Goal: Task Accomplishment & Management: Complete application form

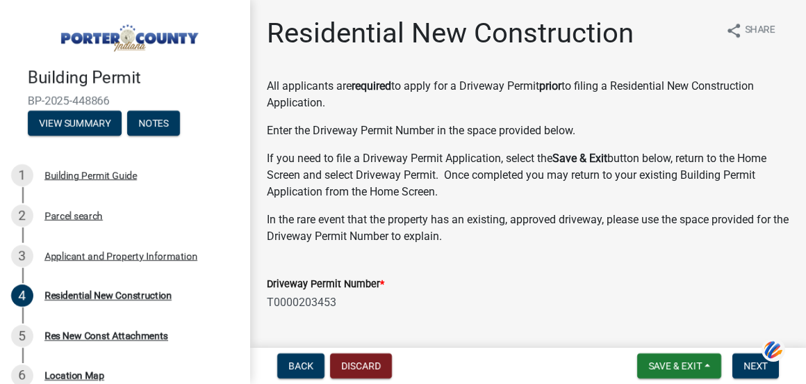
select select "9e518564-4428-4eb4-941b-0b1ac8082854"
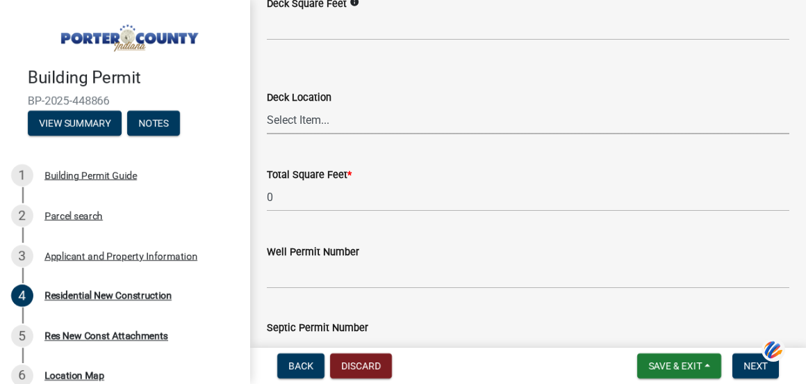
click at [331, 122] on select "Select Item... N/A Front Back" at bounding box center [528, 120] width 523 height 28
click at [267, 106] on select "Select Item... N/A Front Back" at bounding box center [528, 120] width 523 height 28
select select "569fc36c-3166-4026-8764-ea78816a78f1"
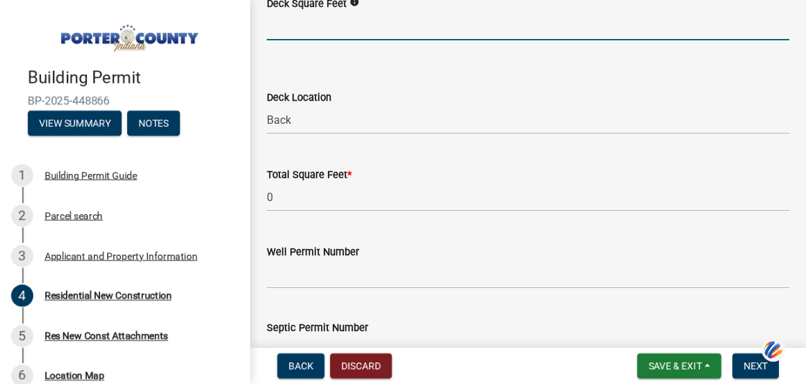
click at [400, 26] on input "text" at bounding box center [528, 26] width 523 height 28
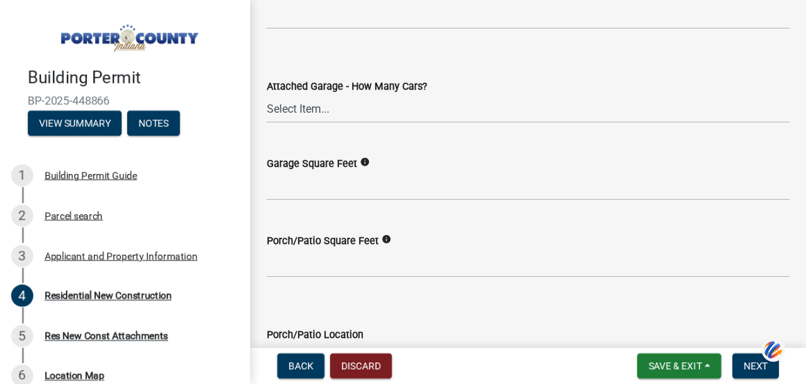
scroll to position [3427, 0]
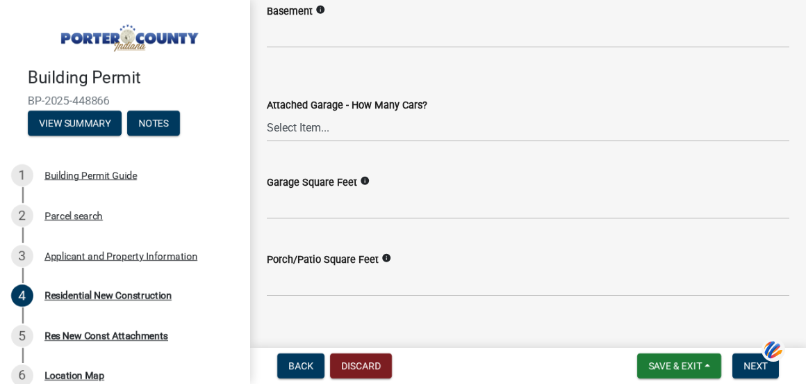
type input "533"
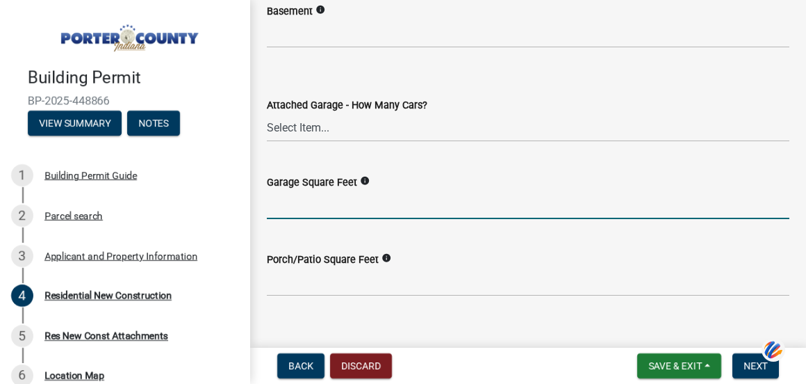
click at [293, 209] on input "text" at bounding box center [528, 204] width 523 height 28
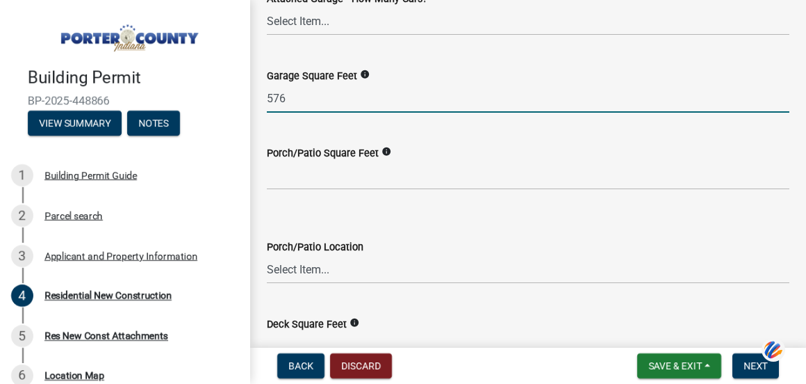
scroll to position [3622, 0]
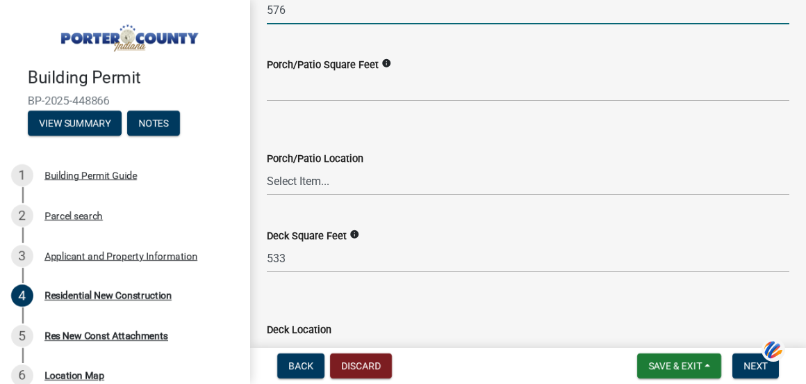
type input "576"
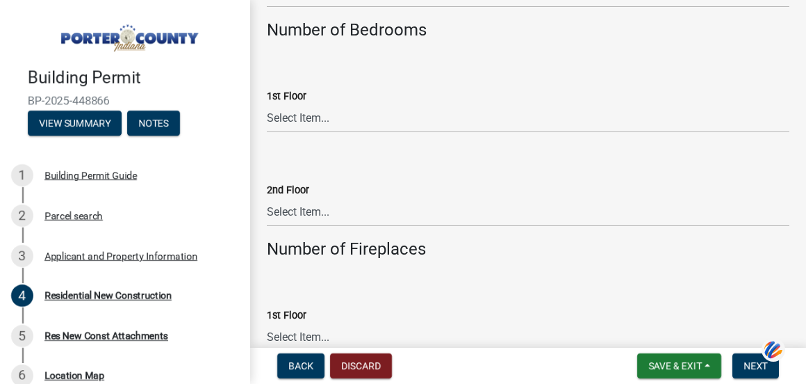
scroll to position [2714, 0]
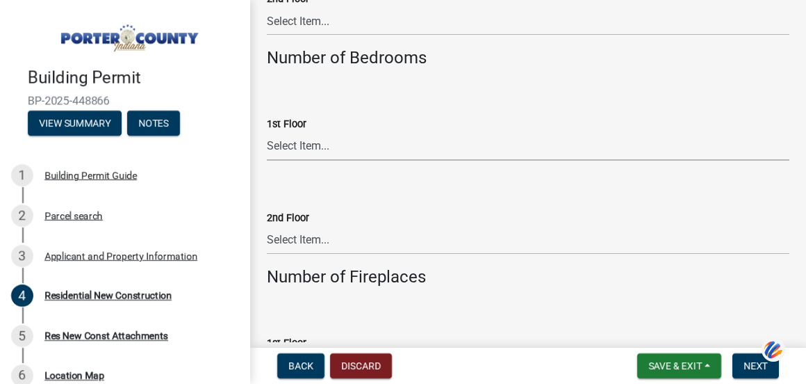
click at [335, 142] on select "Select Item... 0 1 2 3 4 5 6+" at bounding box center [528, 146] width 523 height 28
click at [378, 120] on div "1st Floor" at bounding box center [528, 123] width 523 height 17
drag, startPoint x: 801, startPoint y: 334, endPoint x: 534, endPoint y: 236, distance: 284.3
drag, startPoint x: 534, startPoint y: 236, endPoint x: 769, endPoint y: 90, distance: 277.1
click at [769, 90] on div "1st Floor Select Item... 0 1 2 3 4 5 6+" at bounding box center [528, 119] width 523 height 81
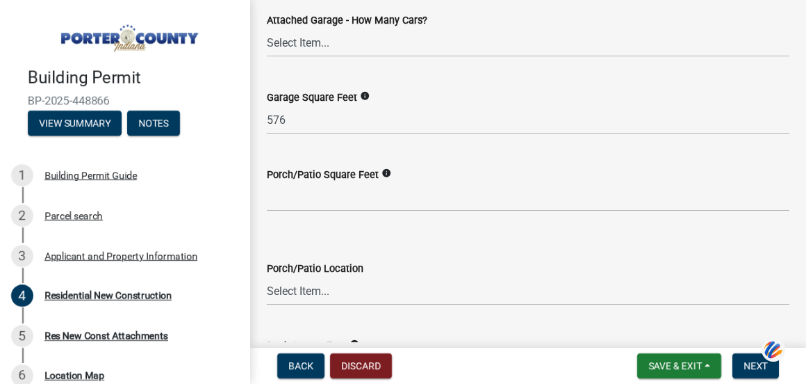
scroll to position [3520, 0]
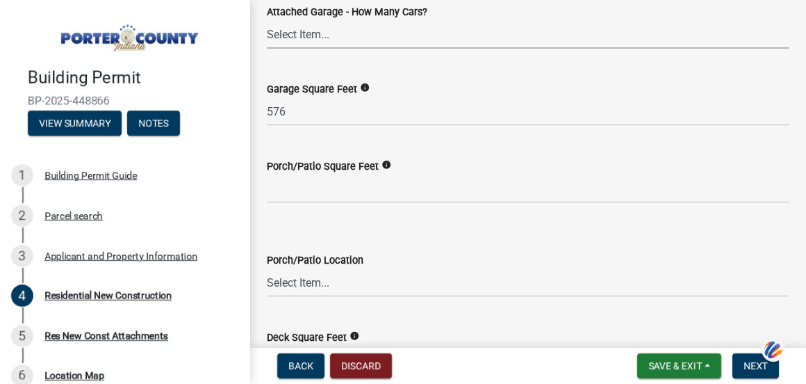
click at [359, 37] on select "Select Item... N/A 1 2 3 4 5 6+" at bounding box center [528, 34] width 523 height 28
click at [267, 20] on select "Select Item... N/A 1 2 3 4 5 6+" at bounding box center [528, 34] width 523 height 28
select select "d3842ca8-a9b0-43e7-b24f-ba0c572b5ff6"
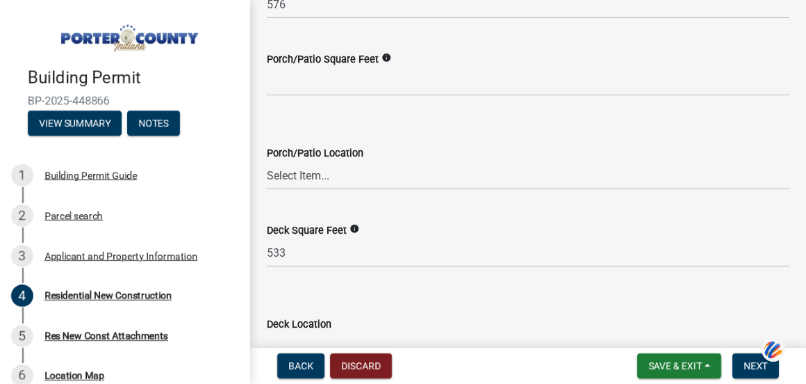
scroll to position [3687, 0]
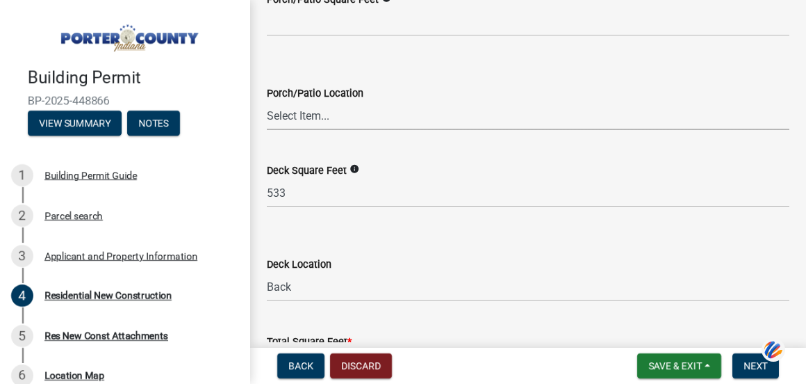
click at [315, 110] on select "Select Item... N/A Front Back" at bounding box center [528, 115] width 523 height 28
click at [267, 101] on select "Select Item... N/A Front Back" at bounding box center [528, 115] width 523 height 28
select select "aeb13f5b-f618-4fb0-9457-a1d82e5b0688"
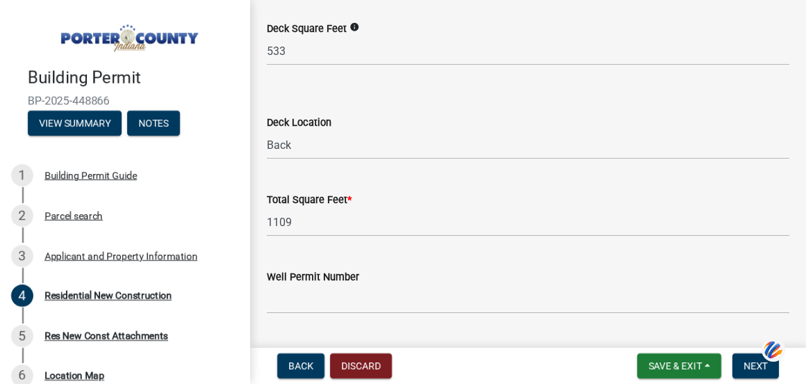
scroll to position [3854, 0]
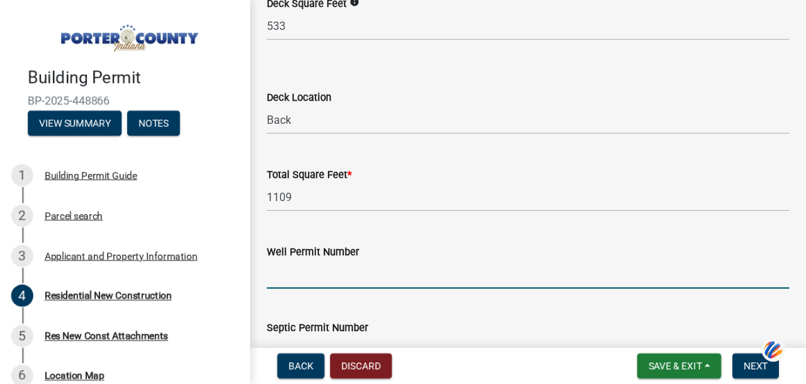
click at [401, 261] on input "Well Permit Number" at bounding box center [528, 274] width 523 height 28
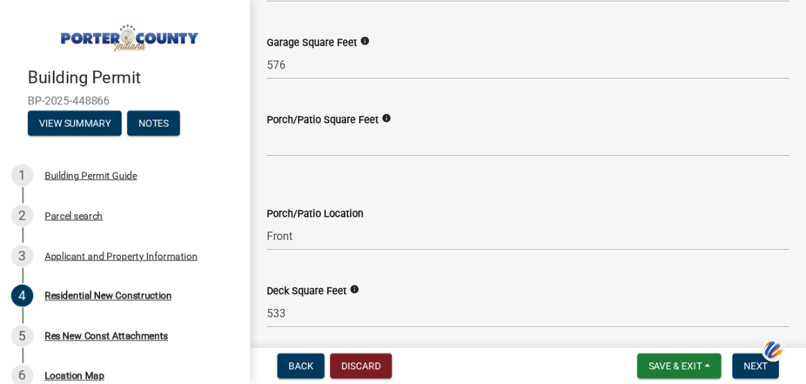
scroll to position [3502, 0]
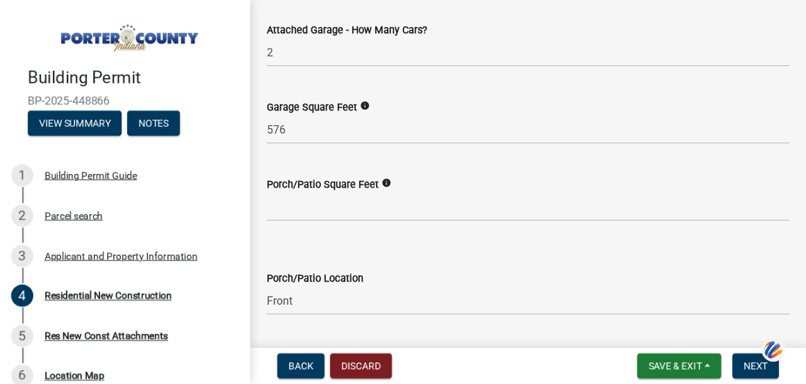
click at [384, 183] on icon "info" at bounding box center [387, 183] width 10 height 10
click at [383, 183] on icon "info" at bounding box center [387, 183] width 10 height 10
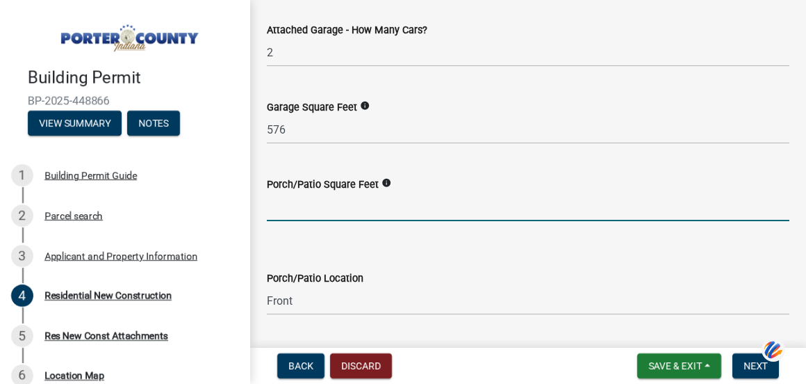
click at [300, 204] on input "text" at bounding box center [528, 206] width 523 height 28
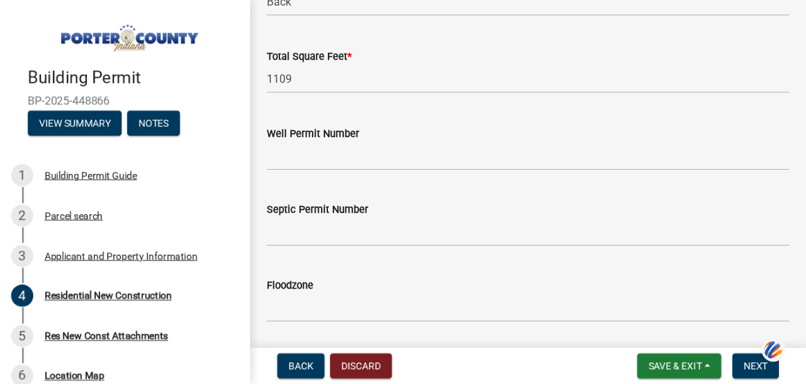
scroll to position [4017, 0]
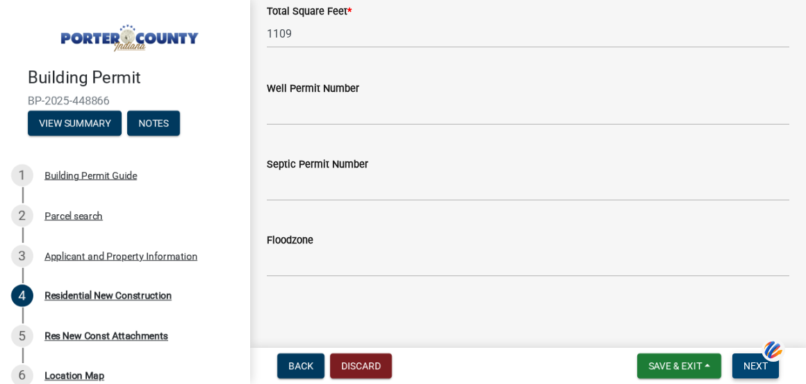
type input "144"
click at [751, 361] on span "Next" at bounding box center [756, 365] width 24 height 11
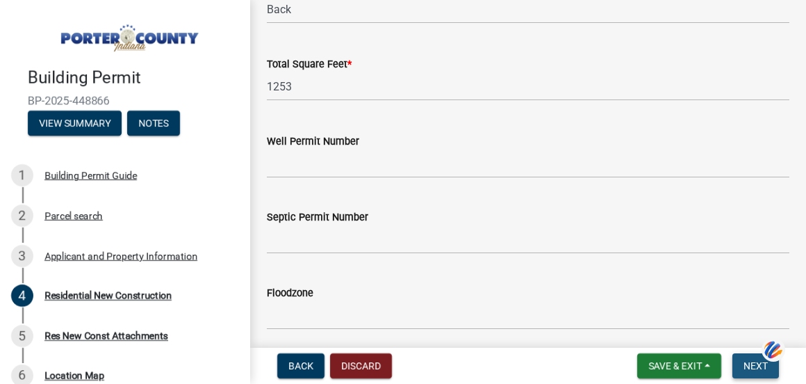
click at [751, 360] on span "Next" at bounding box center [756, 365] width 24 height 11
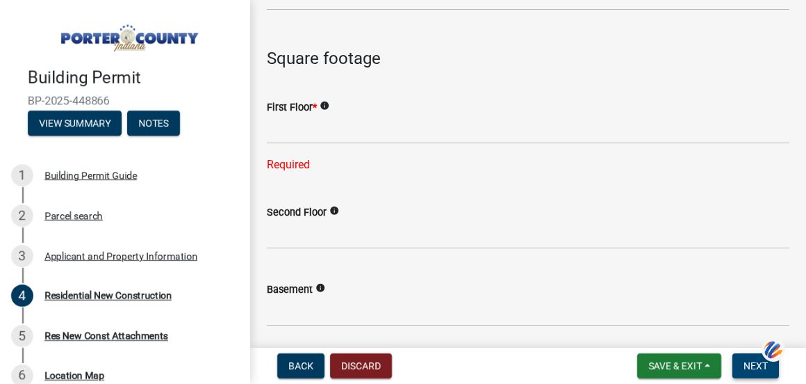
scroll to position [3140, 0]
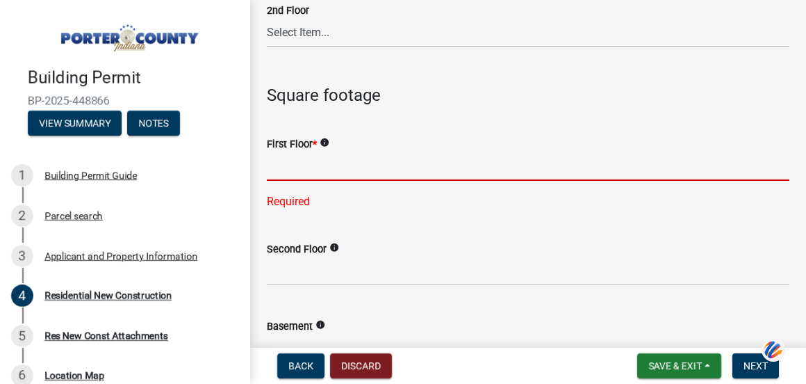
click at [328, 161] on input "text" at bounding box center [528, 166] width 523 height 28
type input "8"
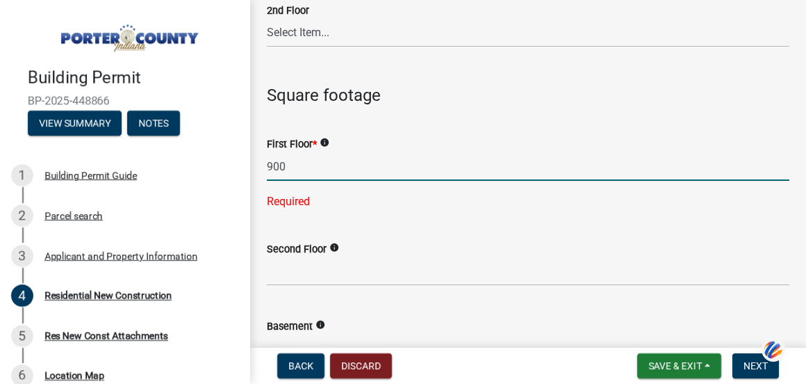
type input "900"
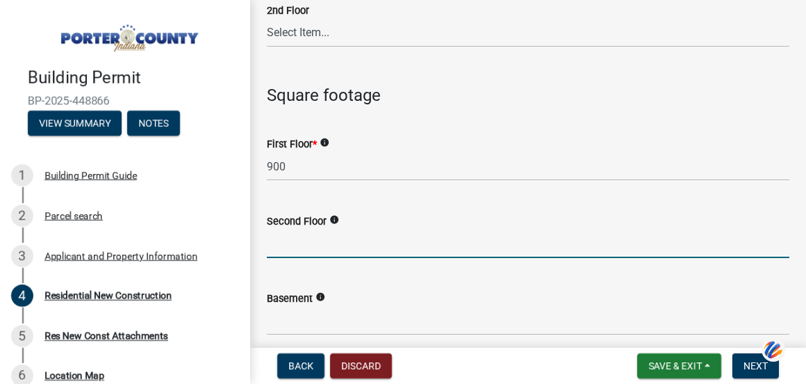
click at [305, 268] on wm-data-entity-input "Second Floor info" at bounding box center [528, 231] width 523 height 77
type input "900"
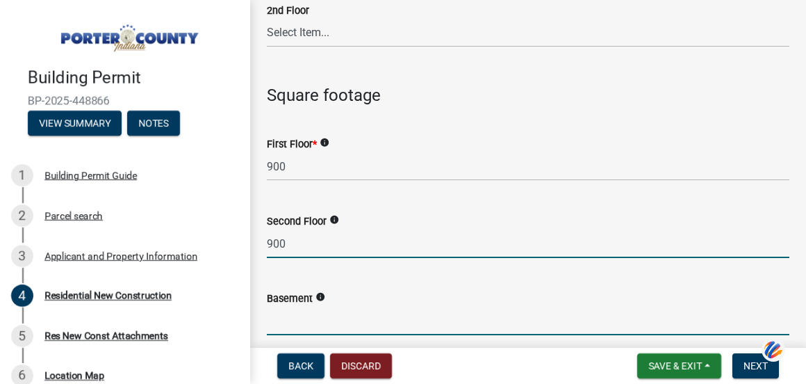
click at [299, 326] on input "text" at bounding box center [528, 320] width 523 height 28
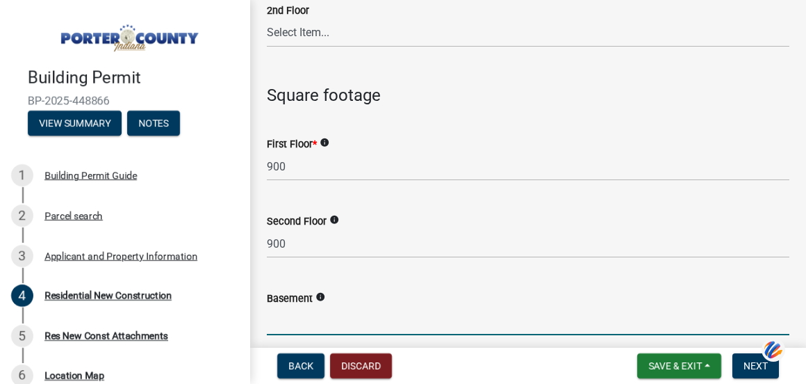
click at [293, 317] on input "text" at bounding box center [528, 320] width 523 height 28
type input "900"
click at [566, 140] on div "First Floor * info" at bounding box center [528, 144] width 523 height 17
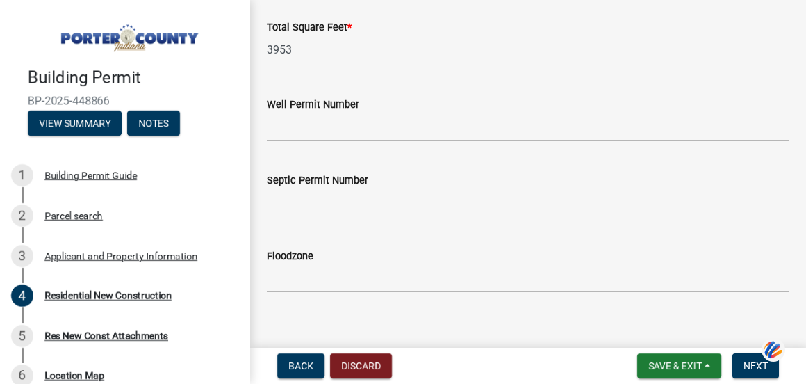
scroll to position [4017, 0]
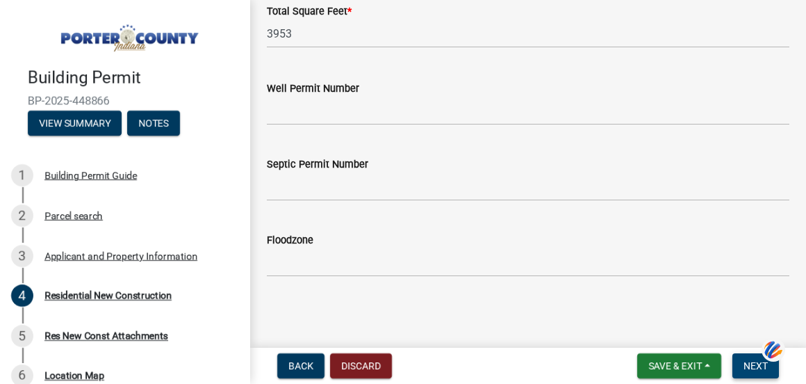
click at [752, 372] on button "Next" at bounding box center [755, 365] width 47 height 25
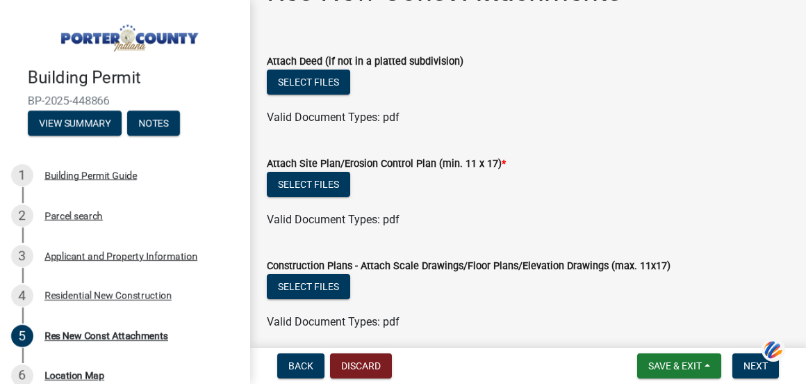
scroll to position [24, 0]
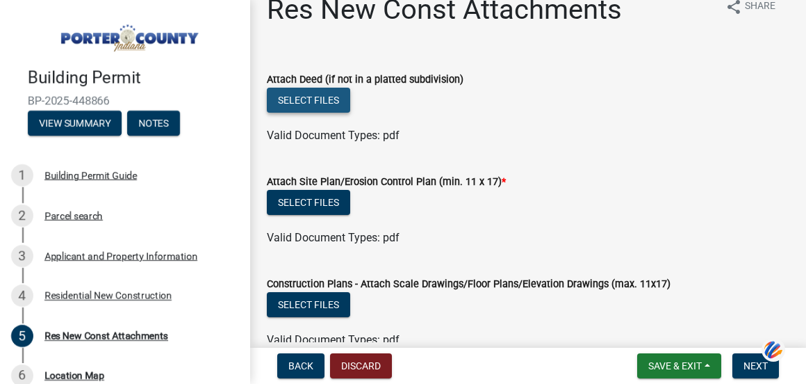
click at [292, 93] on button "Select files" at bounding box center [308, 100] width 83 height 25
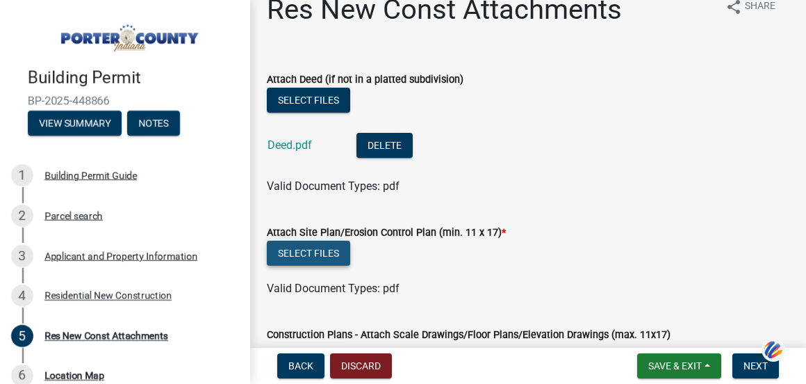
click at [311, 247] on button "Select files" at bounding box center [308, 252] width 83 height 25
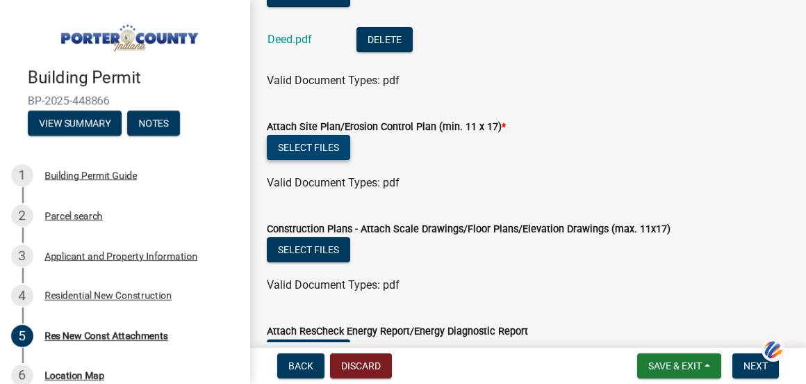
scroll to position [135, 0]
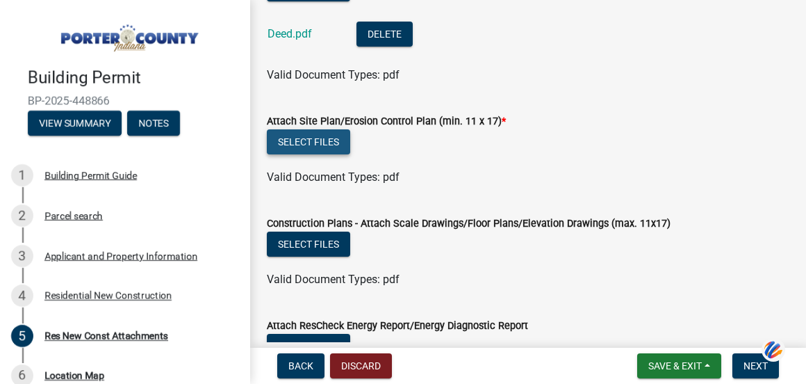
click at [292, 144] on button "Select files" at bounding box center [308, 141] width 83 height 25
click at [314, 137] on button "Select files" at bounding box center [308, 141] width 83 height 25
click at [314, 140] on button "Select files" at bounding box center [308, 141] width 83 height 25
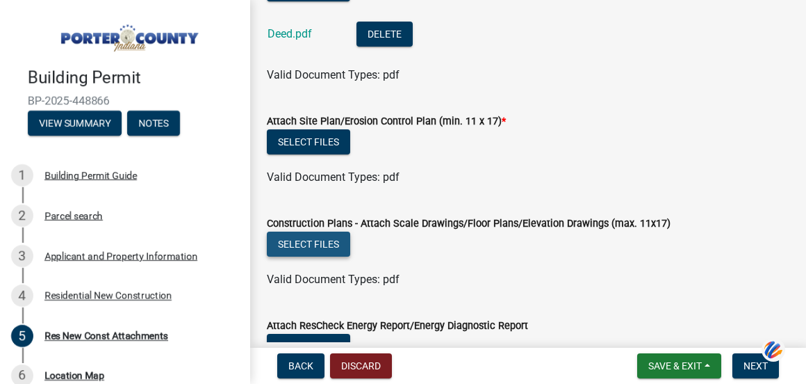
click at [311, 240] on button "Select files" at bounding box center [308, 243] width 83 height 25
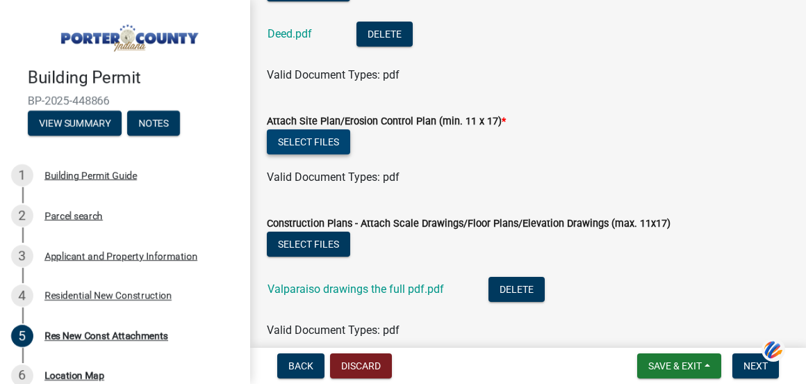
click at [309, 139] on button "Select files" at bounding box center [308, 141] width 83 height 25
click at [297, 138] on button "Select files" at bounding box center [308, 141] width 83 height 25
click at [288, 149] on button "Select files" at bounding box center [308, 141] width 83 height 25
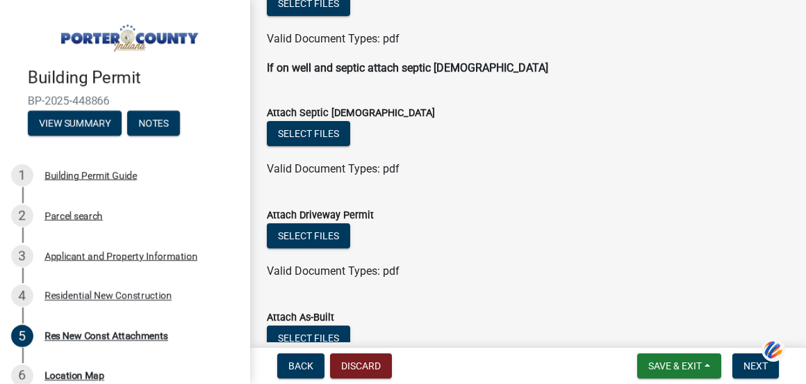
scroll to position [695, 0]
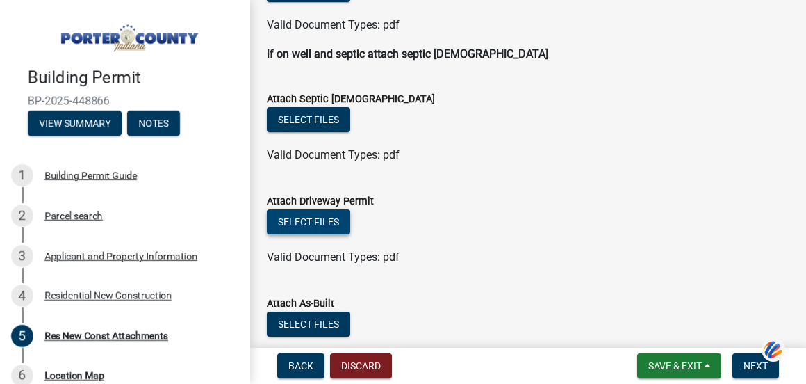
click at [291, 215] on button "Select files" at bounding box center [308, 221] width 83 height 25
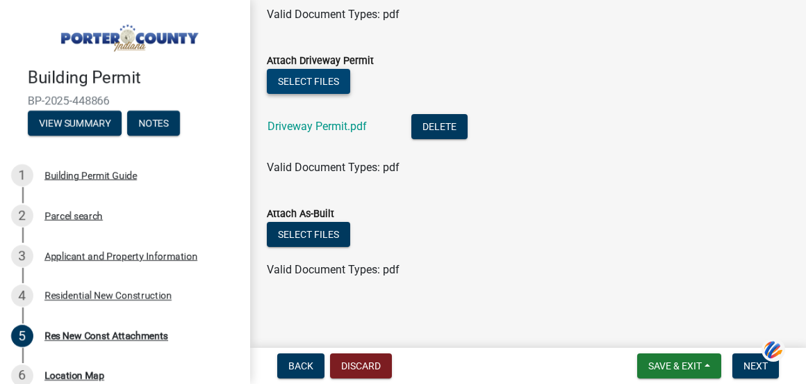
scroll to position [838, 0]
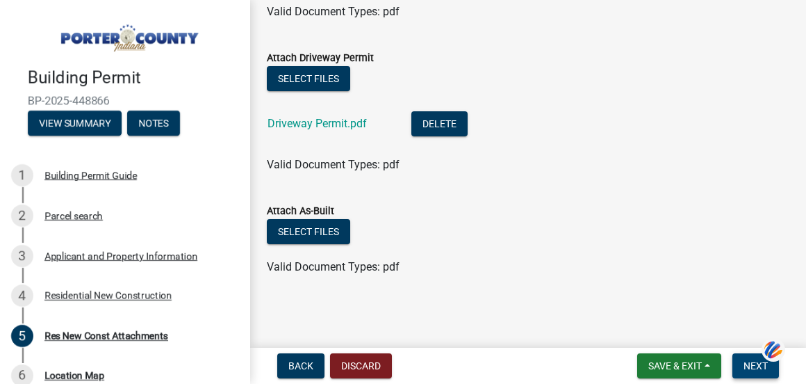
click at [749, 362] on span "Next" at bounding box center [756, 365] width 24 height 11
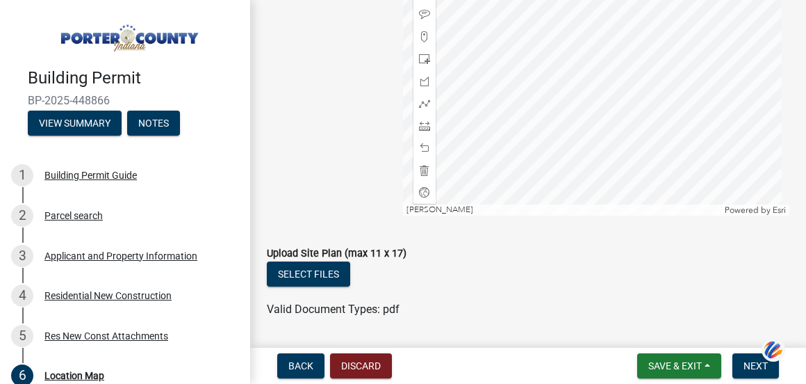
scroll to position [391, 0]
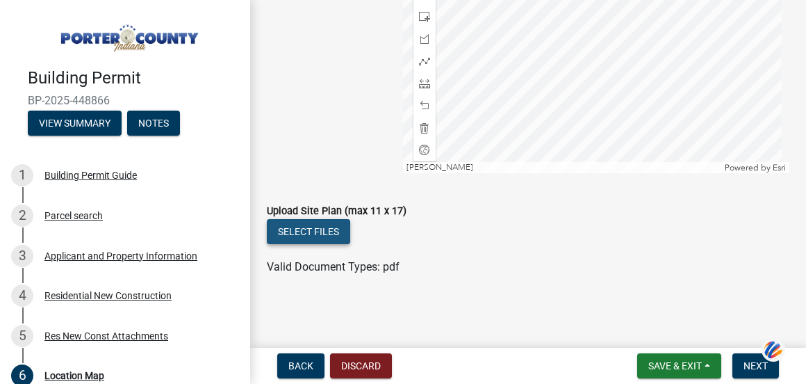
click at [293, 225] on button "Select files" at bounding box center [308, 231] width 83 height 25
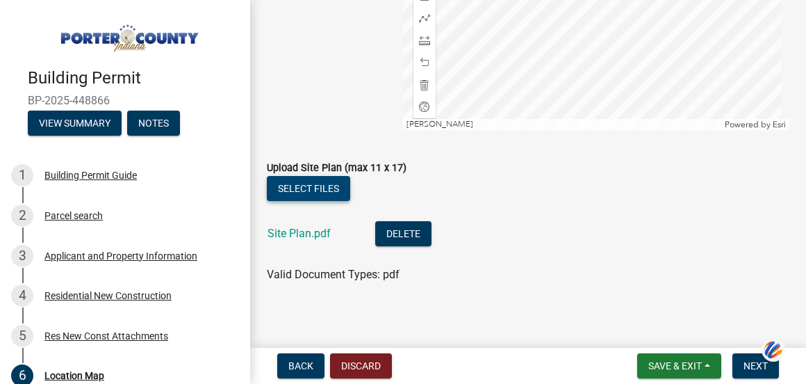
scroll to position [442, 0]
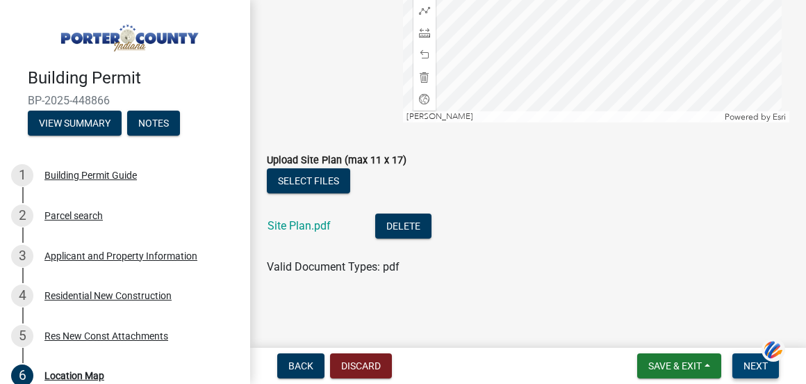
click at [749, 362] on span "Next" at bounding box center [756, 365] width 24 height 11
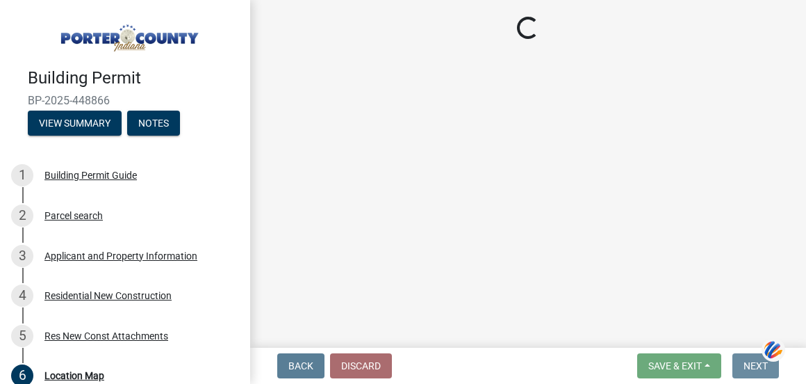
scroll to position [0, 0]
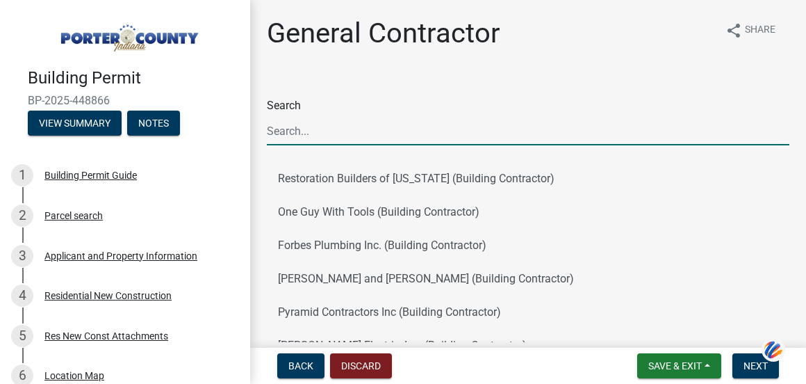
click at [388, 139] on input "Search" at bounding box center [528, 131] width 523 height 28
type input "k"
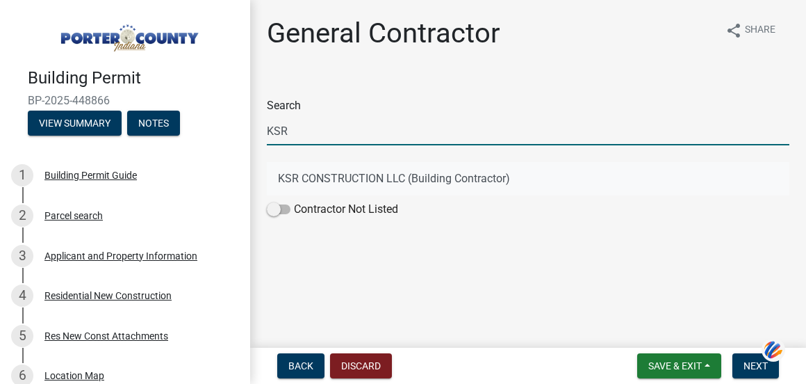
type input "KSR"
click at [389, 178] on button "KSR CONSTRUCTION LLC (Building Contractor)" at bounding box center [528, 178] width 523 height 33
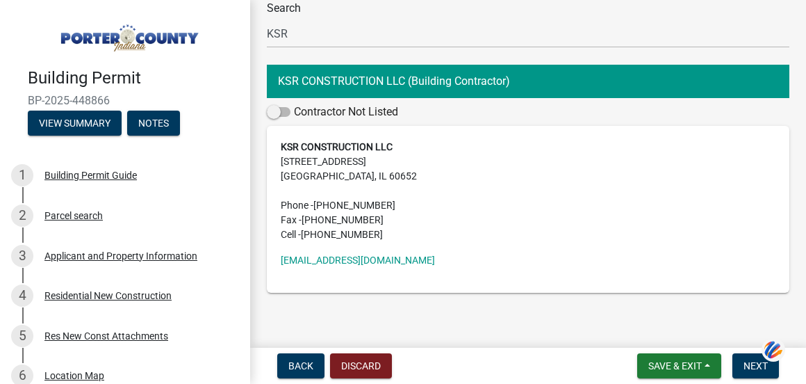
scroll to position [113, 0]
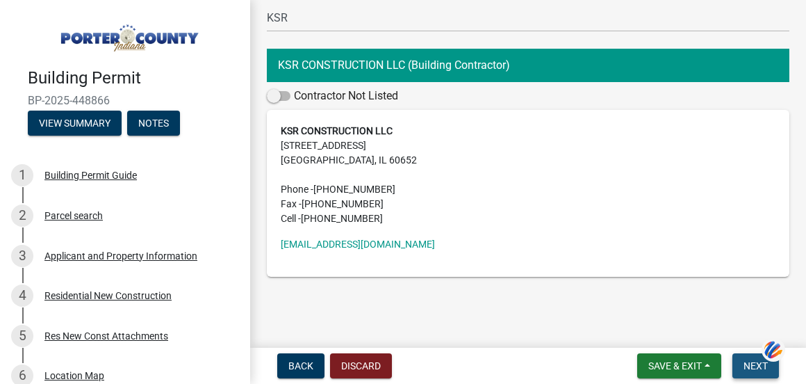
click at [746, 365] on span "Next" at bounding box center [756, 365] width 24 height 11
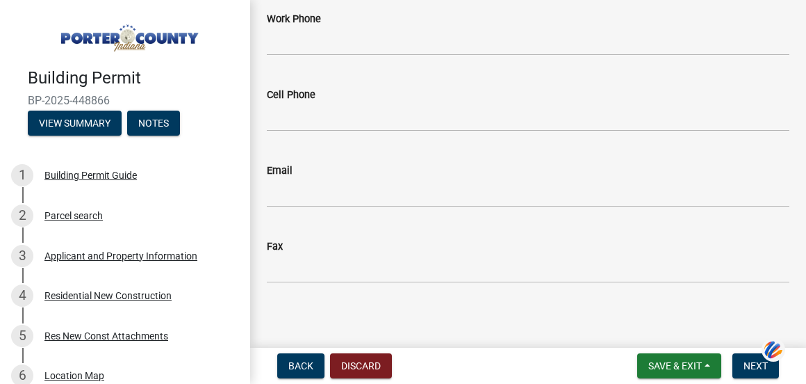
scroll to position [641, 0]
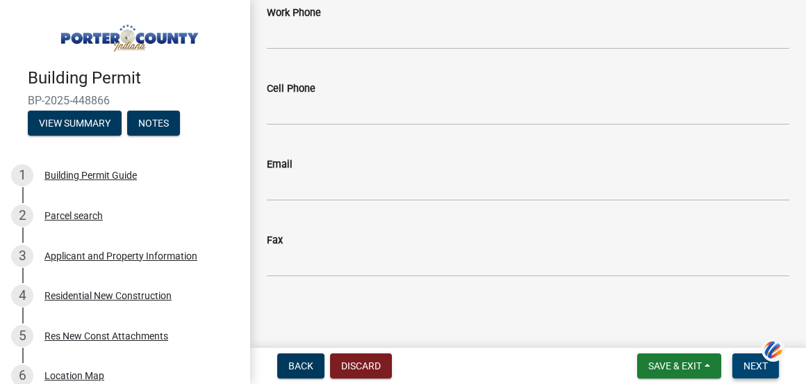
click at [761, 368] on span "Next" at bounding box center [756, 365] width 24 height 11
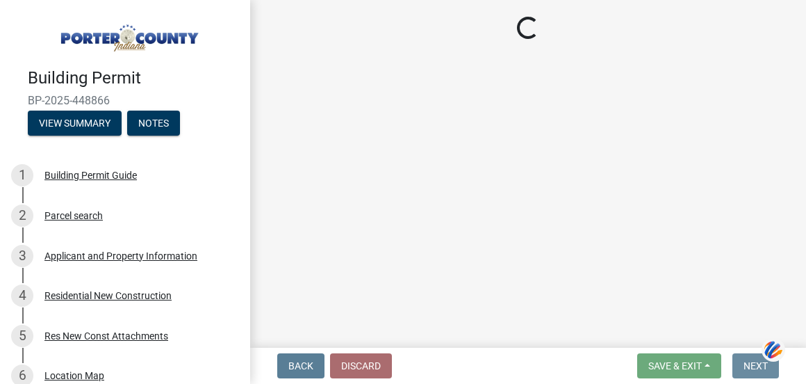
scroll to position [0, 0]
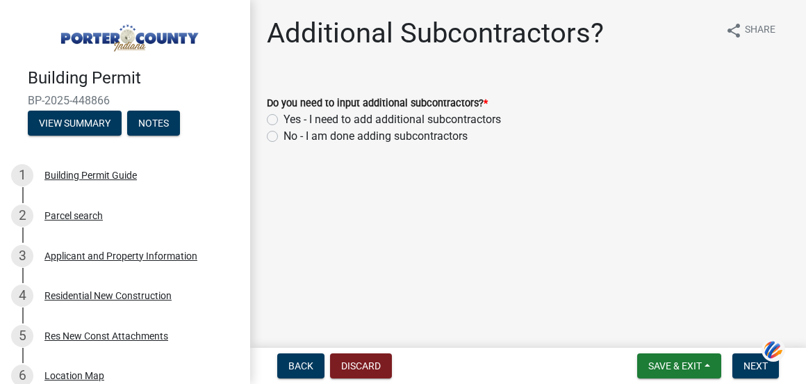
click at [284, 136] on label "No - I am done adding subcontractors" at bounding box center [376, 136] width 184 height 17
click at [284, 136] on input "No - I am done adding subcontractors" at bounding box center [288, 132] width 9 height 9
radio input "true"
click at [753, 362] on span "Next" at bounding box center [756, 365] width 24 height 11
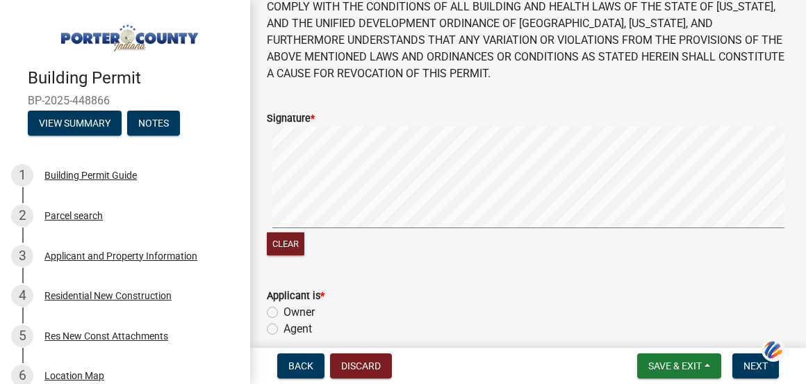
scroll to position [120, 0]
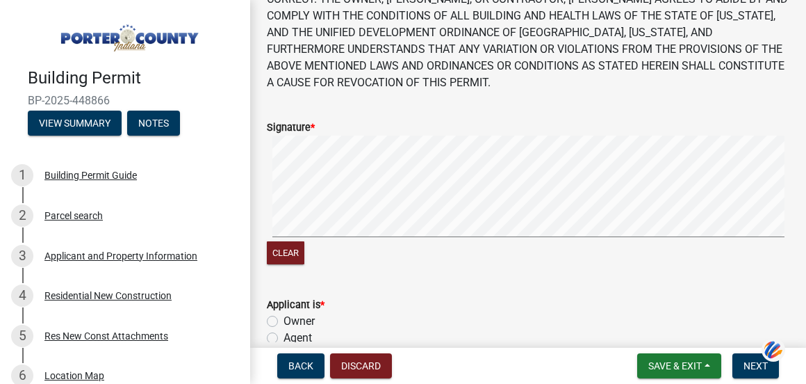
click at [284, 338] on label "Agent" at bounding box center [298, 337] width 28 height 17
click at [284, 338] on input "Agent" at bounding box center [288, 333] width 9 height 9
radio input "true"
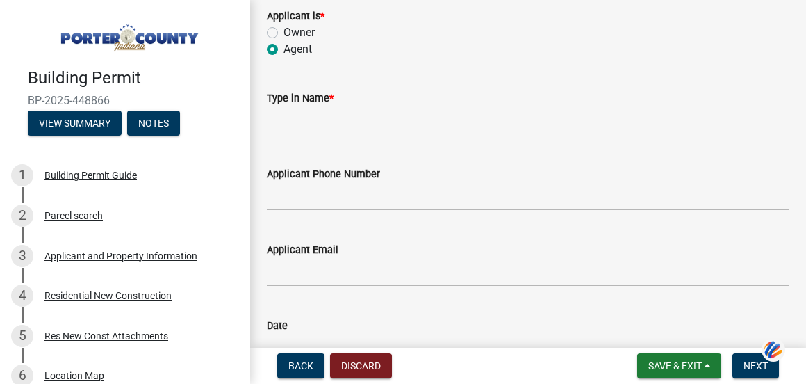
scroll to position [426, 0]
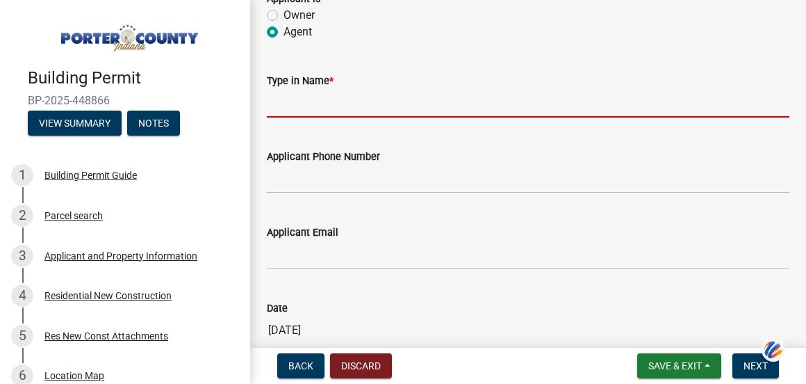
click at [379, 99] on input "Type in Name *" at bounding box center [528, 103] width 523 height 28
type input "k"
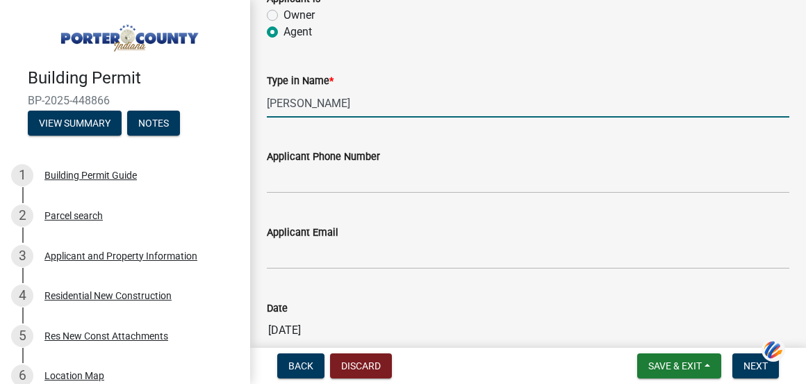
type input "[PERSON_NAME]"
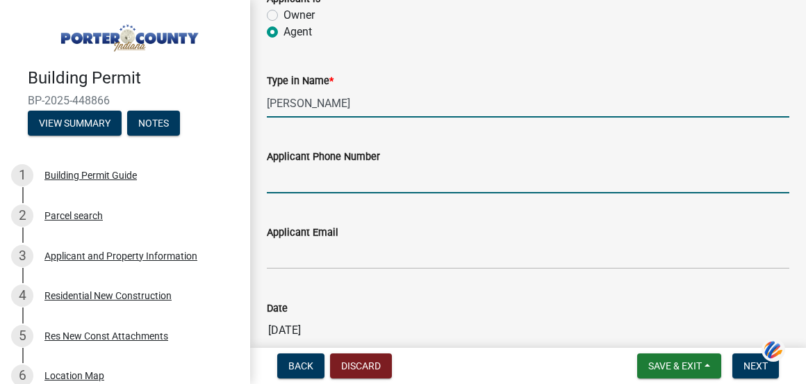
click at [332, 183] on input "Applicant Phone Number" at bounding box center [528, 179] width 523 height 28
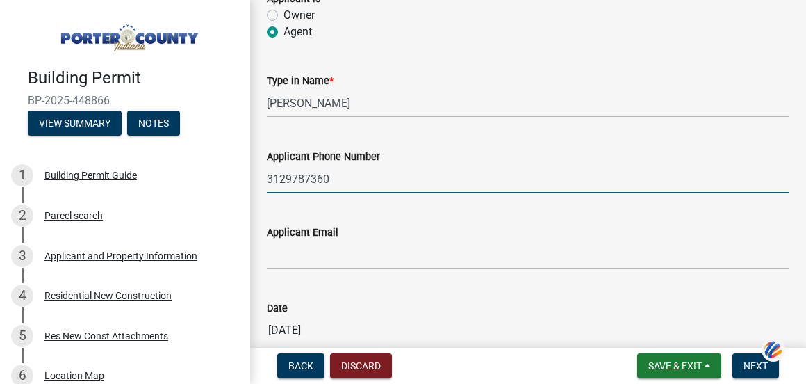
type input "3129787360"
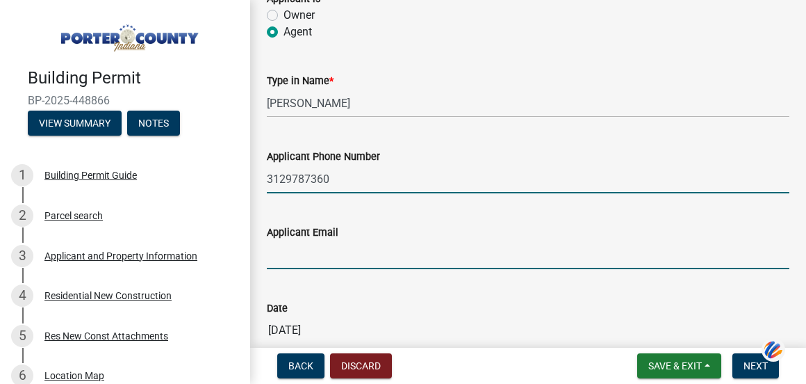
click at [315, 253] on input "Applicant Email" at bounding box center [528, 254] width 523 height 28
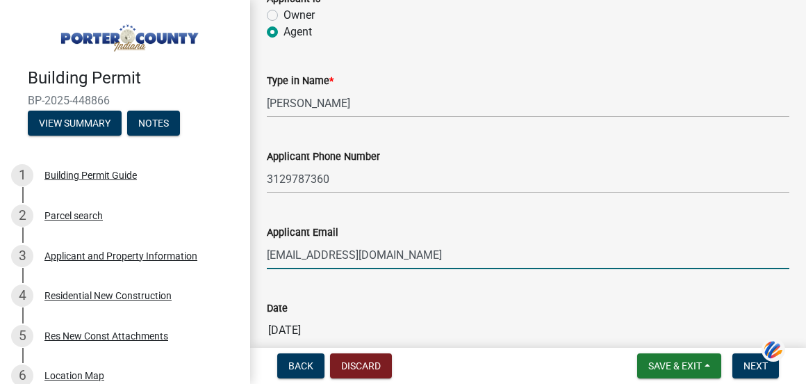
type input "[EMAIL_ADDRESS][DOMAIN_NAME]"
click at [568, 202] on wm-data-entity-input "Applicant Phone Number [PHONE_NUMBER]" at bounding box center [528, 167] width 523 height 76
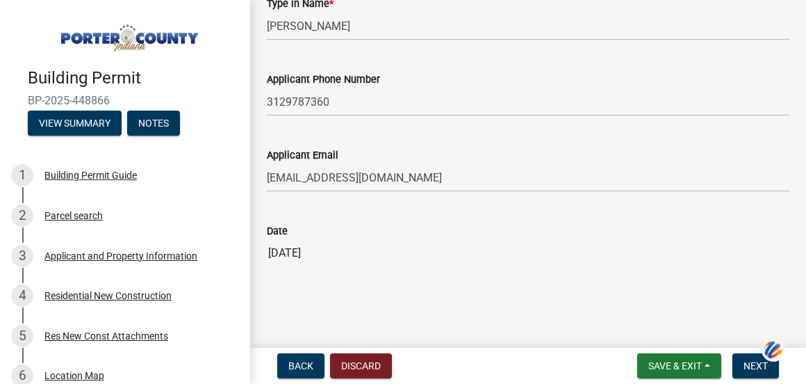
scroll to position [504, 0]
click at [744, 360] on span "Next" at bounding box center [756, 365] width 24 height 11
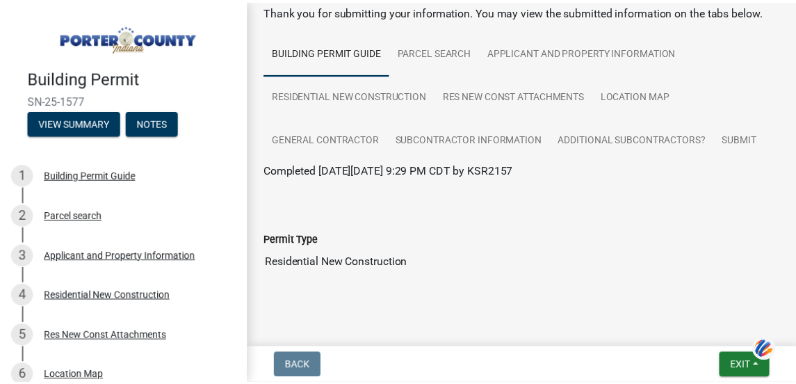
scroll to position [91, 0]
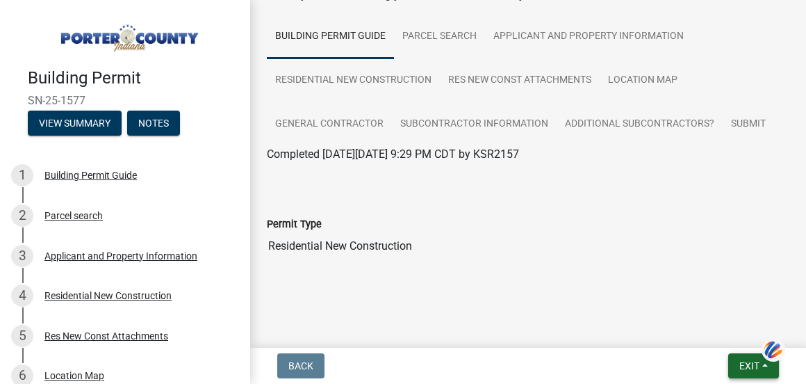
click at [729, 362] on button "Exit" at bounding box center [753, 365] width 51 height 25
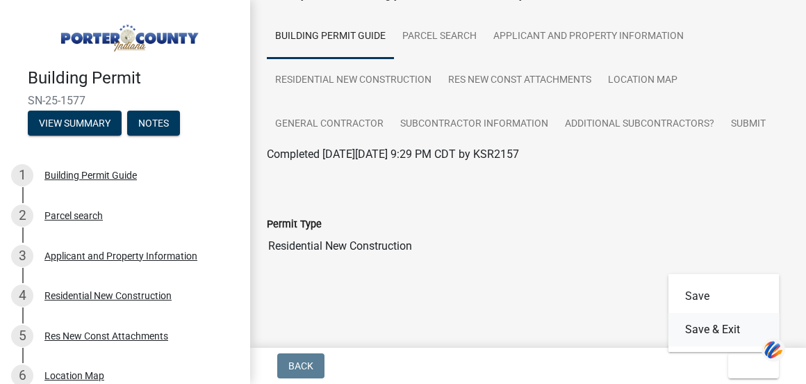
click at [713, 330] on button "Save & Exit" at bounding box center [723, 329] width 111 height 33
